Goal: Task Accomplishment & Management: Use online tool/utility

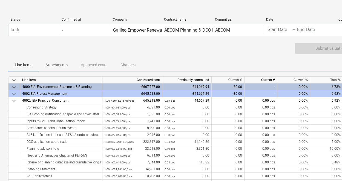
drag, startPoint x: 359, startPoint y: 39, endPoint x: 489, endPoint y: 75, distance: 134.5
click at [342, 75] on html "keyboard_arrow_down Status Confirmed at Company Contract name Commit as Date Cu…" at bounding box center [171, 90] width 342 height 181
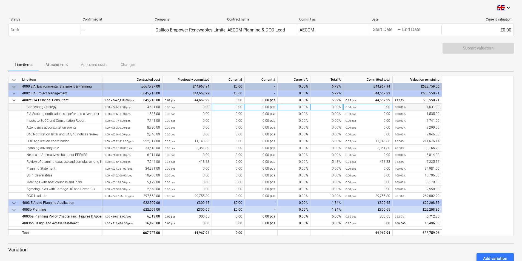
click at [293, 106] on div "0.00%" at bounding box center [294, 107] width 33 height 7
type input "70"
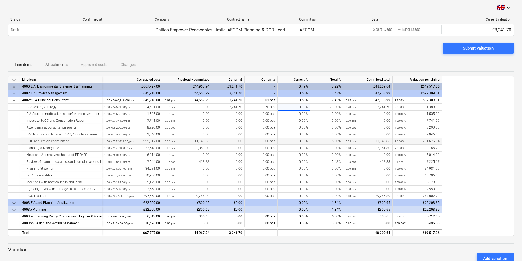
click at [289, 141] on div "0.00%" at bounding box center [294, 141] width 33 height 7
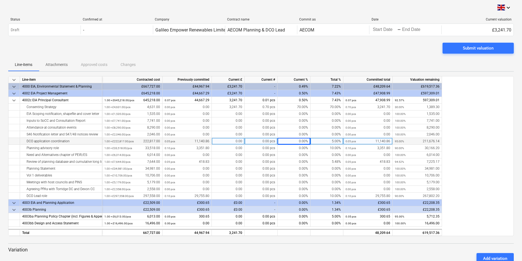
click at [290, 141] on div "0.00%" at bounding box center [294, 141] width 33 height 7
type input "12.5"
click at [294, 156] on div "0.00%" at bounding box center [294, 155] width 33 height 7
click at [295, 143] on div "12.50%" at bounding box center [294, 141] width 33 height 7
type input "5"
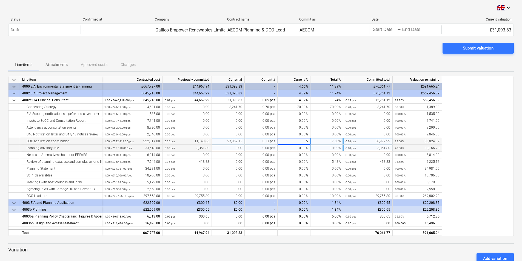
click at [292, 146] on div "0.00%" at bounding box center [294, 148] width 33 height 7
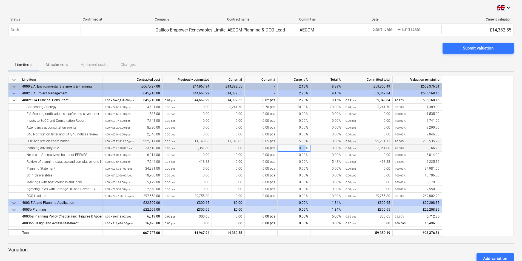
click at [292, 146] on div "0.00%" at bounding box center [294, 148] width 33 height 7
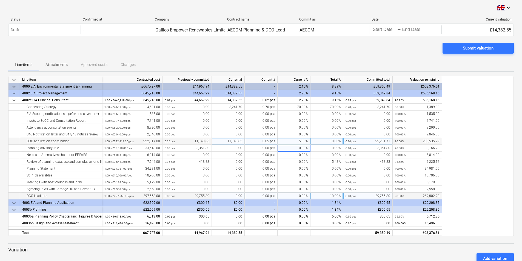
click at [288, 194] on div "0.00%" at bounding box center [294, 196] width 33 height 7
type input "7"
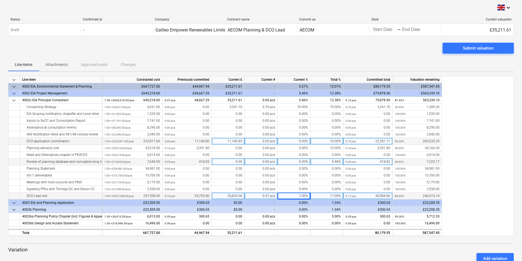
click at [293, 161] on div "0.00%" at bounding box center [294, 162] width 33 height 7
type input "24.52"
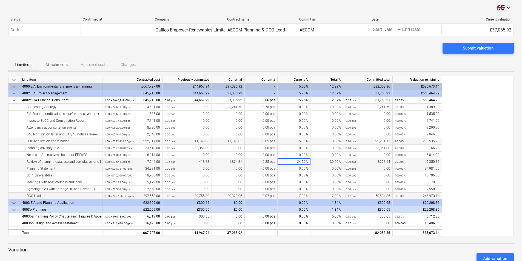
click at [296, 170] on div "0.00%" at bounding box center [294, 168] width 33 height 7
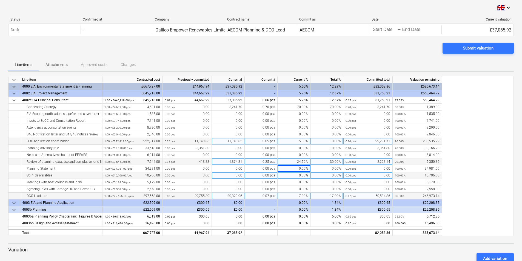
drag, startPoint x: 296, startPoint y: 170, endPoint x: 320, endPoint y: 175, distance: 24.1
click at [320, 175] on div "0.00%" at bounding box center [326, 175] width 33 height 7
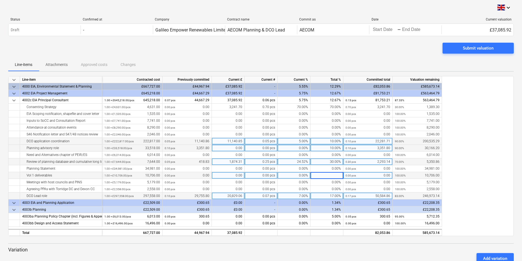
click at [300, 149] on div "0.00%" at bounding box center [294, 148] width 33 height 7
type input "12"
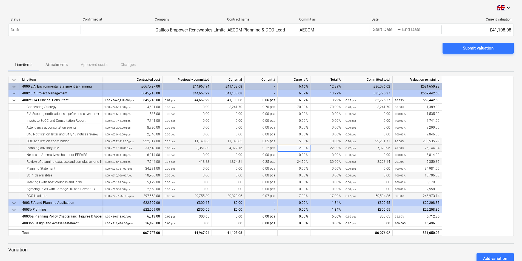
click at [279, 247] on p "Variation" at bounding box center [260, 250] width 505 height 7
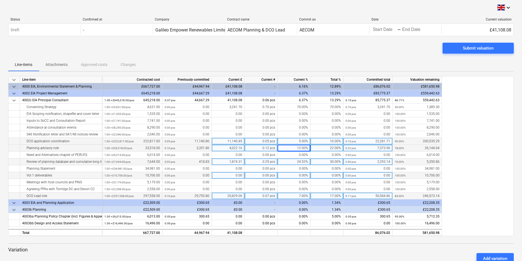
click at [472, 92] on div "keyboard_arrow_down Line-item Contracted cost Previously committed Current £ Cu…" at bounding box center [260, 156] width 505 height 160
click at [481, 46] on div "Submit valuation" at bounding box center [478, 48] width 31 height 7
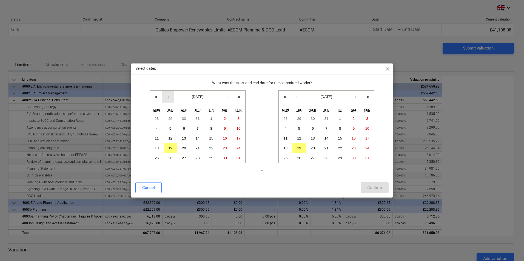
click at [169, 99] on button "‹" at bounding box center [168, 97] width 12 height 12
click at [160, 158] on button "28" at bounding box center [157, 158] width 14 height 10
click at [358, 98] on button "›" at bounding box center [356, 97] width 12 height 12
click at [302, 100] on button "‹" at bounding box center [297, 97] width 12 height 12
click at [343, 158] on button "29" at bounding box center [340, 158] width 14 height 10
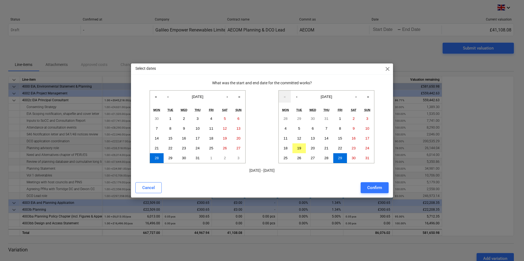
click at [374, 181] on div "Cancel Confirm" at bounding box center [262, 187] width 260 height 15
click at [375, 188] on div "Confirm" at bounding box center [374, 187] width 15 height 7
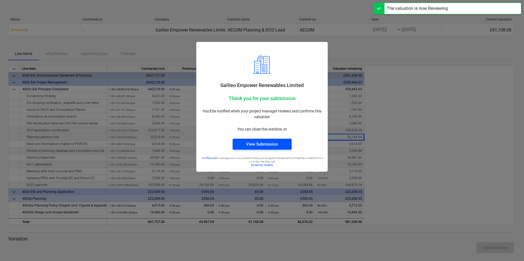
click at [269, 145] on div "View Submission" at bounding box center [262, 144] width 32 height 7
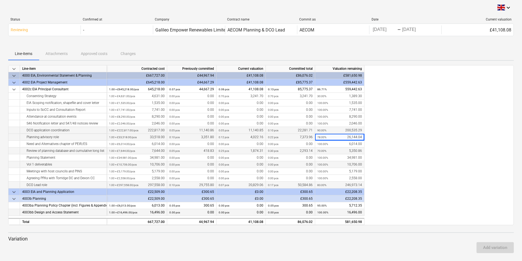
click at [272, 212] on small "0.00 pcs" at bounding box center [273, 212] width 11 height 3
click at [385, 210] on div "keyboard_arrow_down Line-item Contracted cost Previously committed Current valu…" at bounding box center [260, 145] width 505 height 160
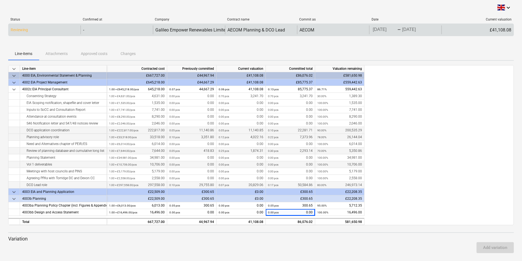
drag, startPoint x: 175, startPoint y: 83, endPoint x: 504, endPoint y: 26, distance: 333.6
click at [504, 26] on div "£41,108.08" at bounding box center [477, 29] width 72 height 9
